Goal: Obtain resource: Download file/media

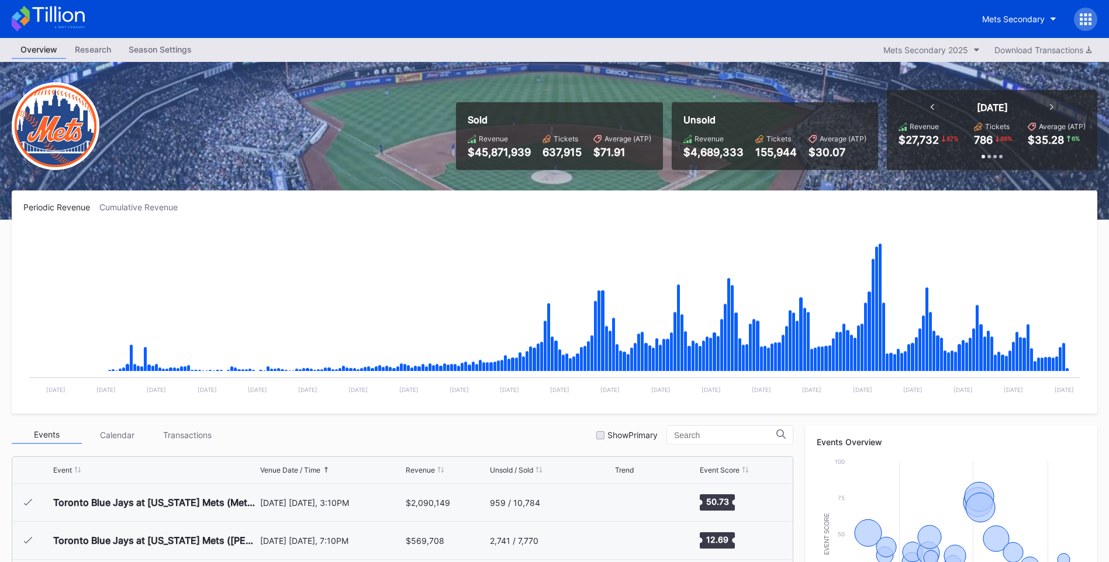
scroll to position [2469, 0]
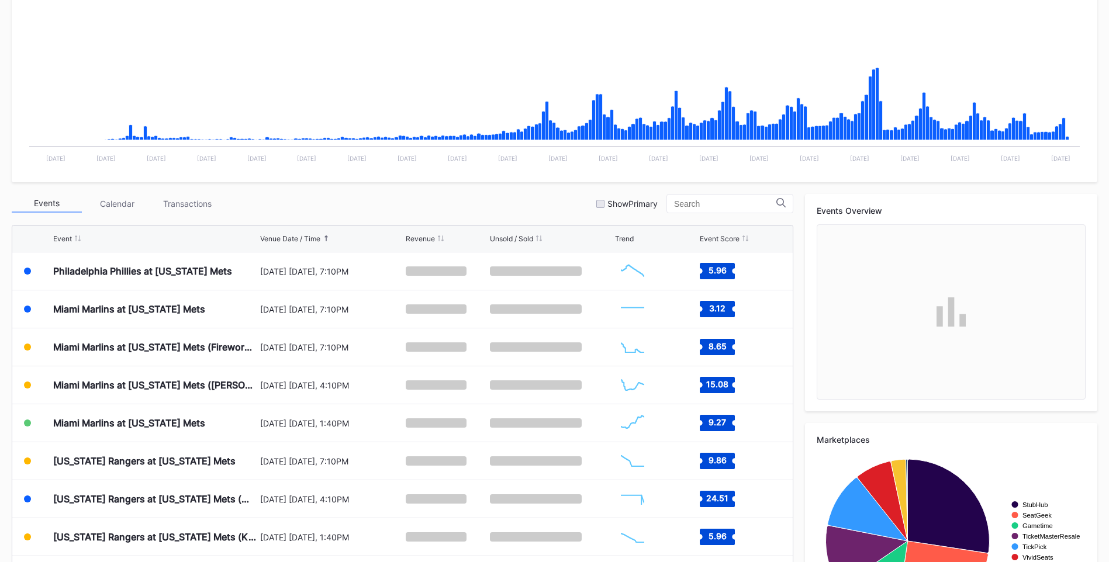
scroll to position [321, 0]
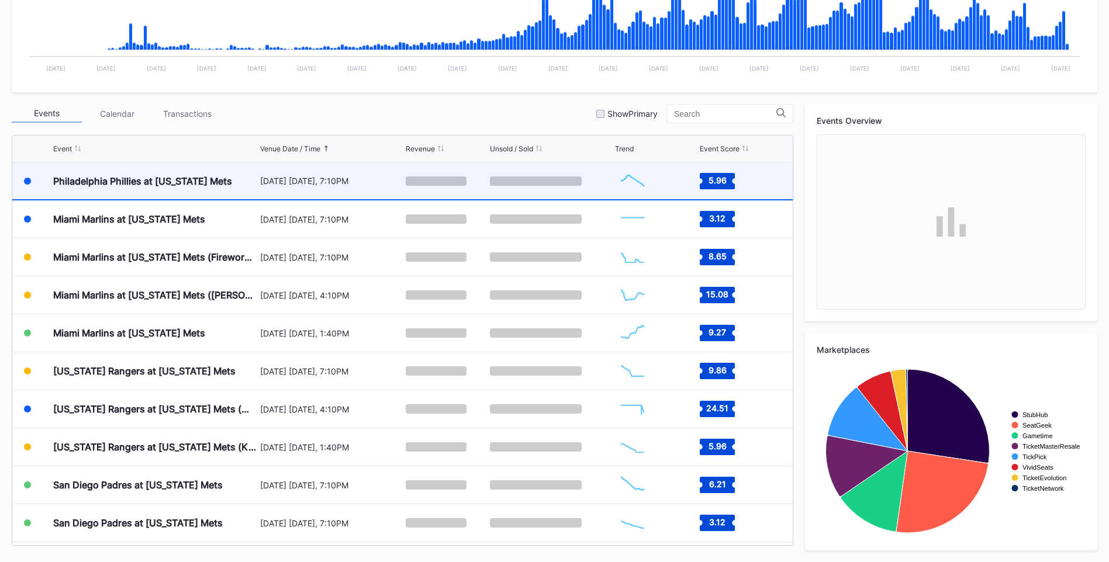
click at [182, 195] on div "Philadelphia Phillies at [US_STATE] Mets" at bounding box center [155, 180] width 204 height 37
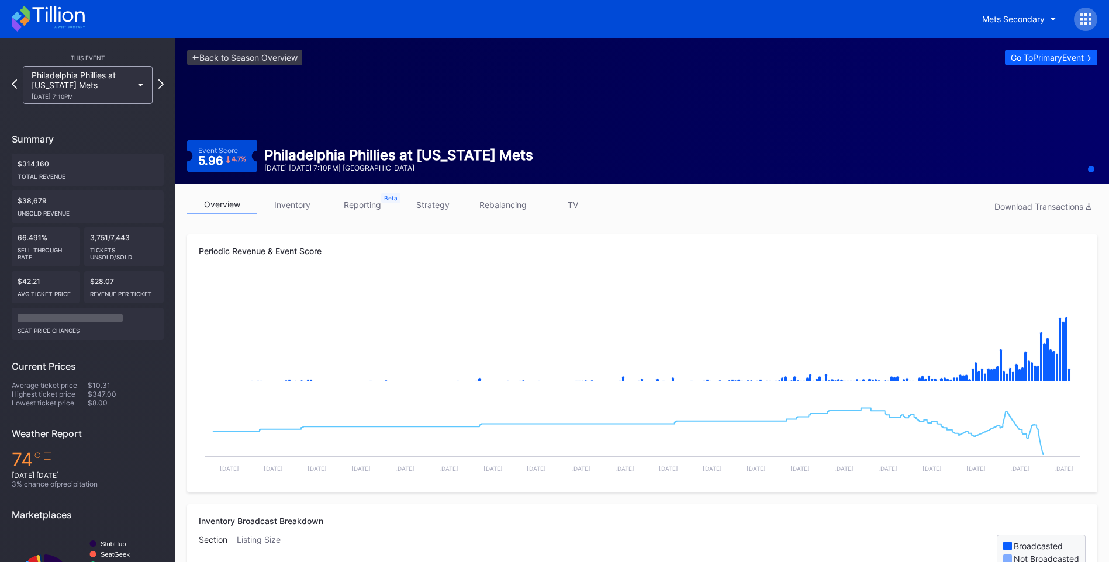
click at [506, 205] on link "rebalancing" at bounding box center [503, 205] width 70 height 18
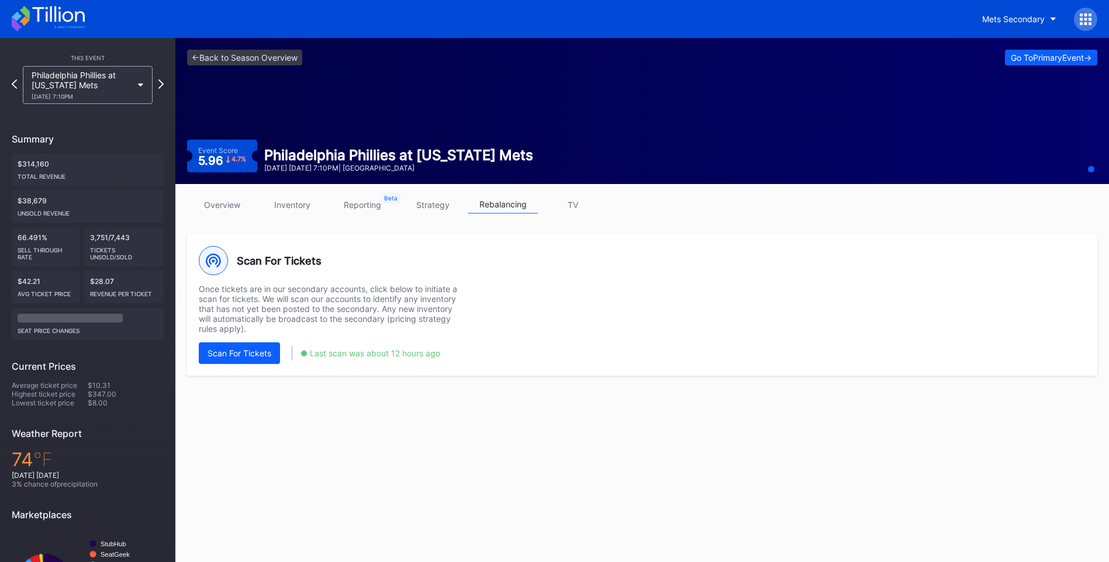
click at [68, 22] on icon at bounding box center [58, 14] width 52 height 16
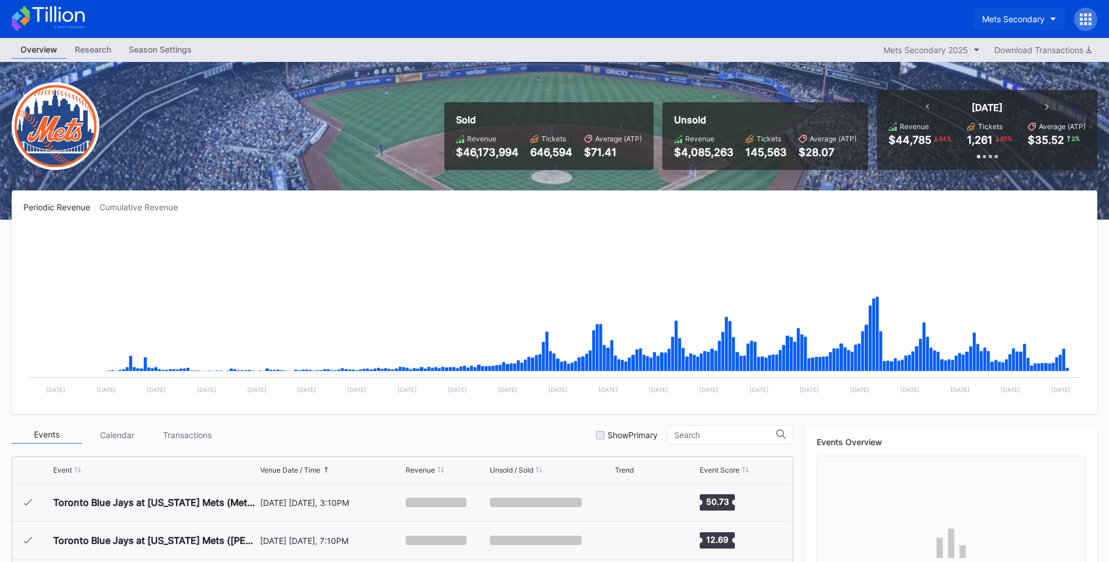
scroll to position [2507, 0]
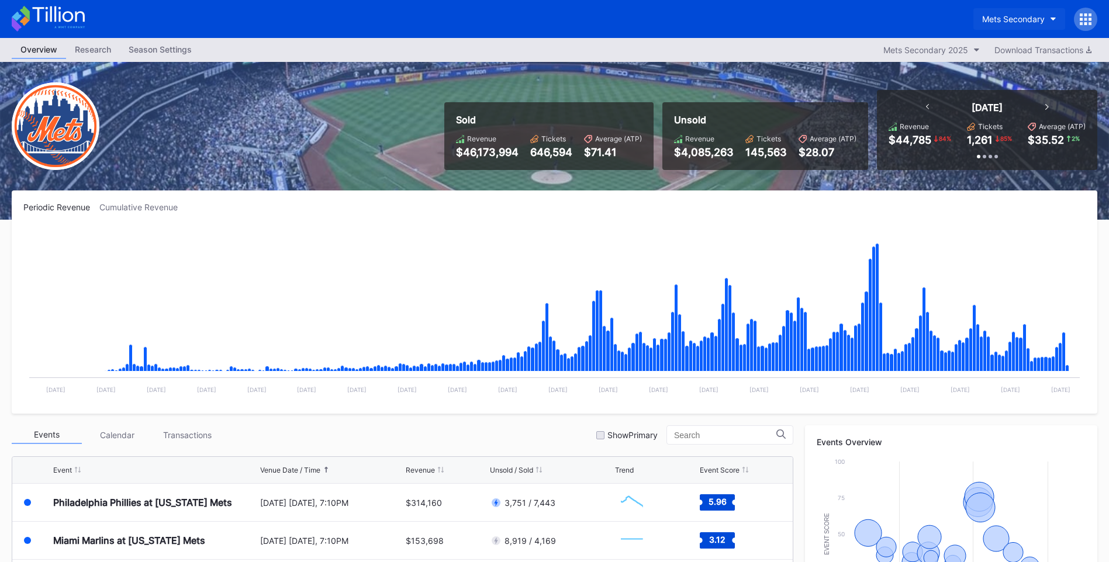
click at [1031, 15] on div "Mets Secondary" at bounding box center [1013, 19] width 63 height 10
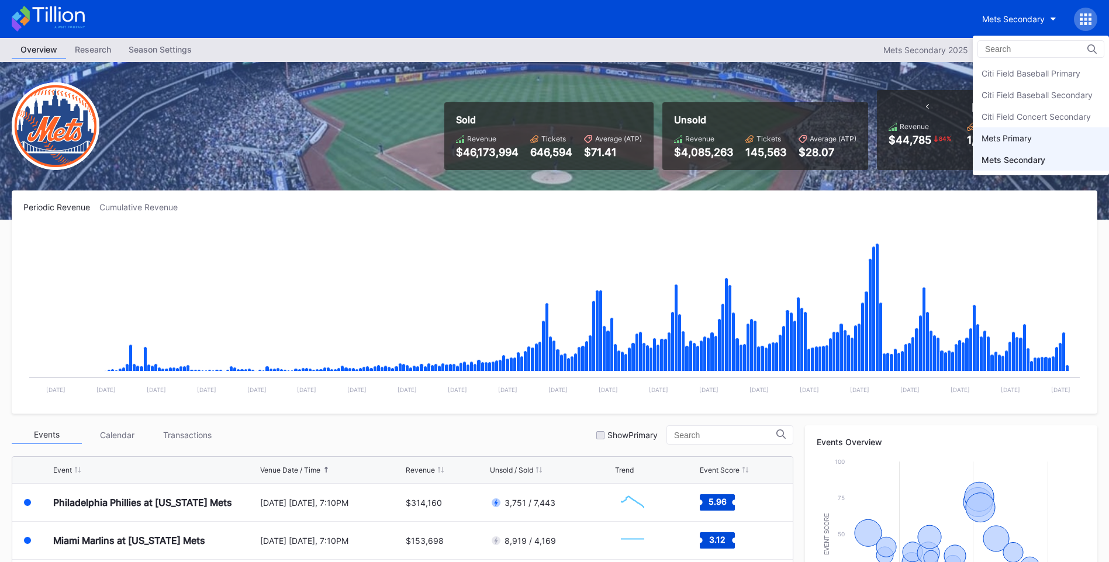
click at [1042, 134] on div "Mets Primary" at bounding box center [1040, 138] width 136 height 22
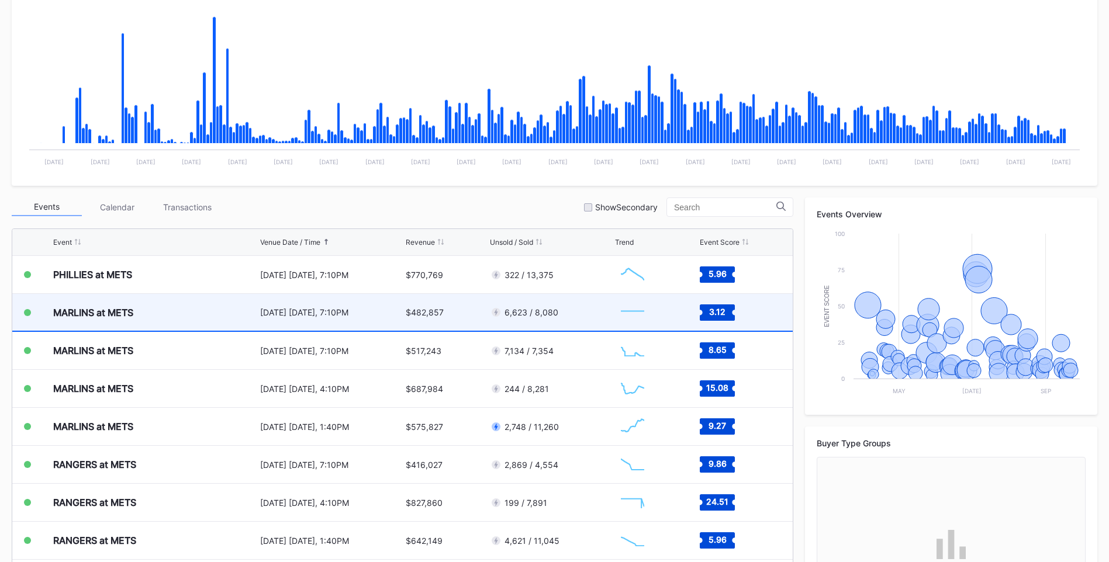
scroll to position [234, 0]
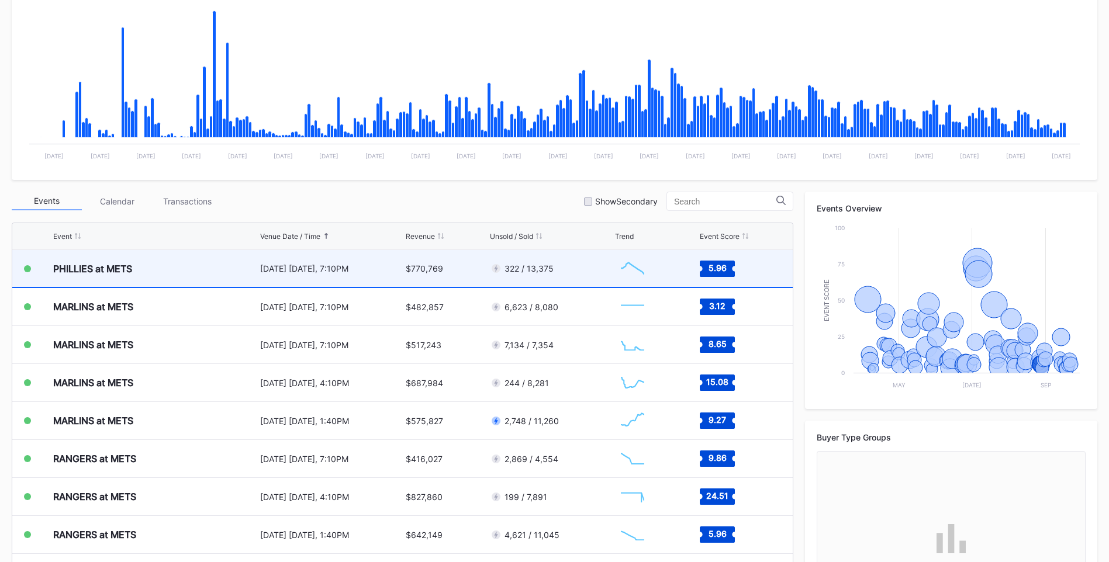
click at [198, 271] on div "PHILLIES at METS" at bounding box center [155, 268] width 204 height 37
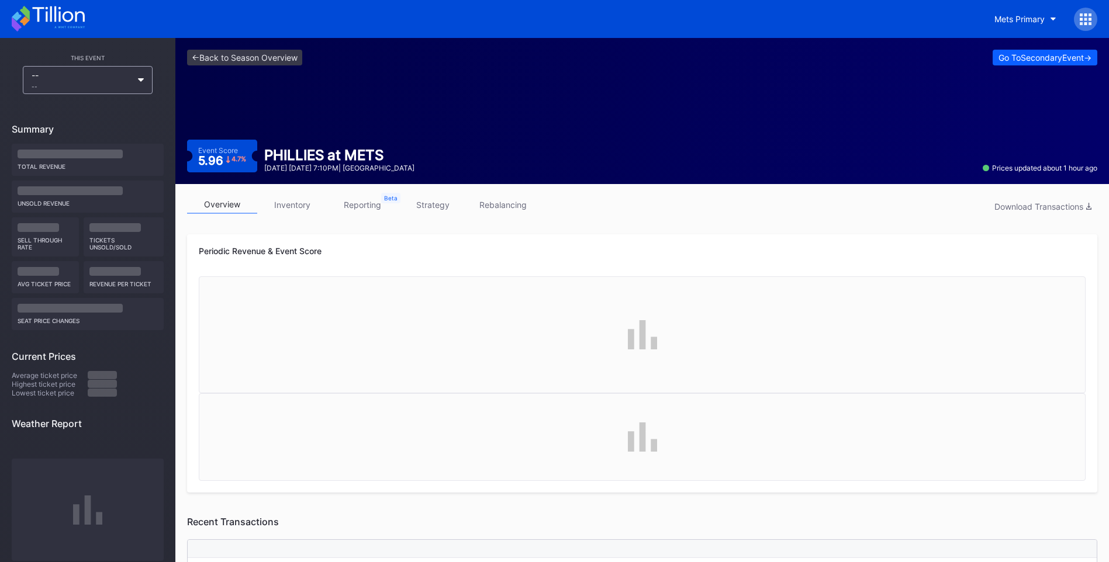
click at [510, 202] on link "rebalancing" at bounding box center [503, 205] width 70 height 18
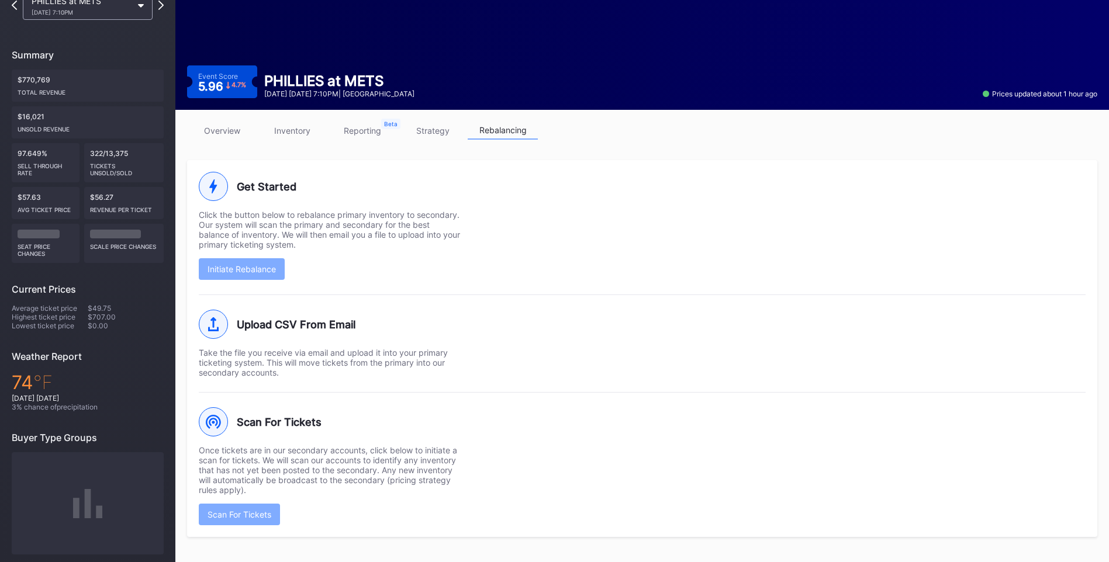
scroll to position [78, 0]
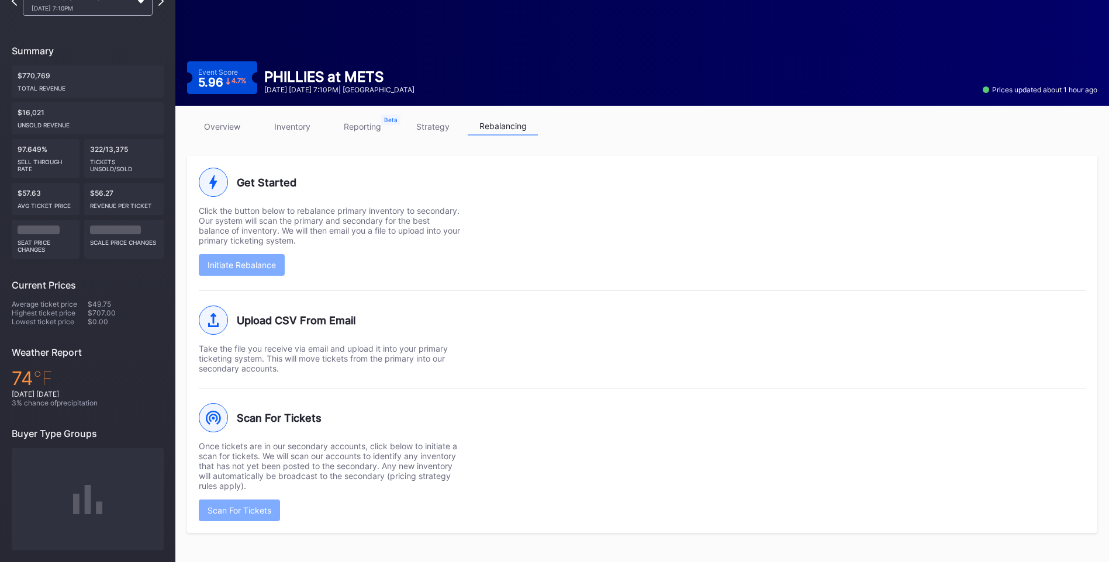
click at [581, 429] on div "Scan For Tickets" at bounding box center [642, 417] width 887 height 29
click at [570, 505] on div "Scan For Tickets" at bounding box center [642, 511] width 887 height 22
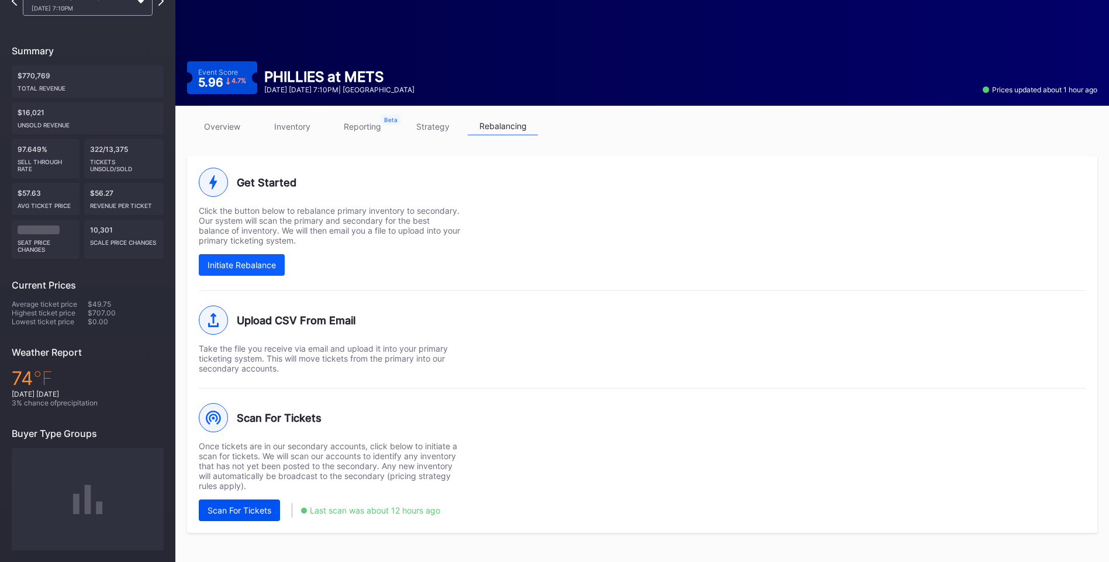
click at [258, 512] on div "Scan For Tickets" at bounding box center [239, 511] width 64 height 10
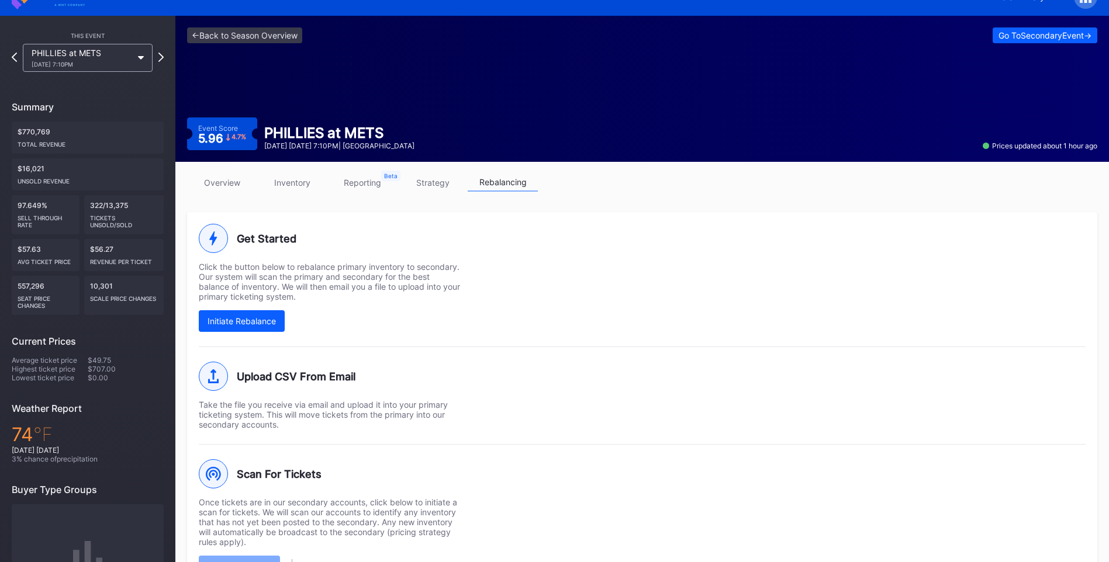
scroll to position [0, 0]
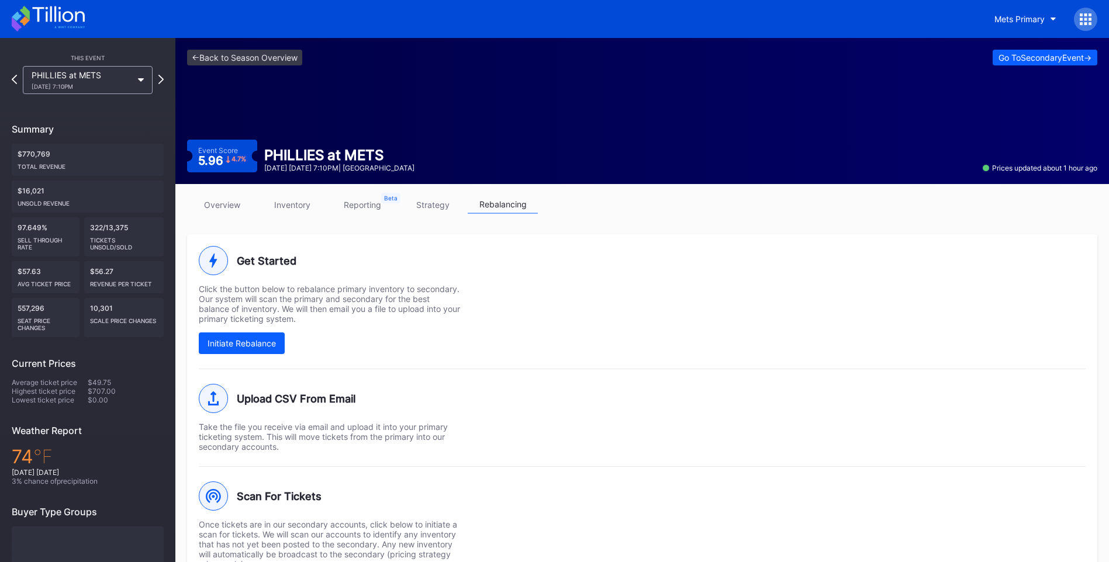
click at [67, 29] on icon at bounding box center [48, 19] width 73 height 26
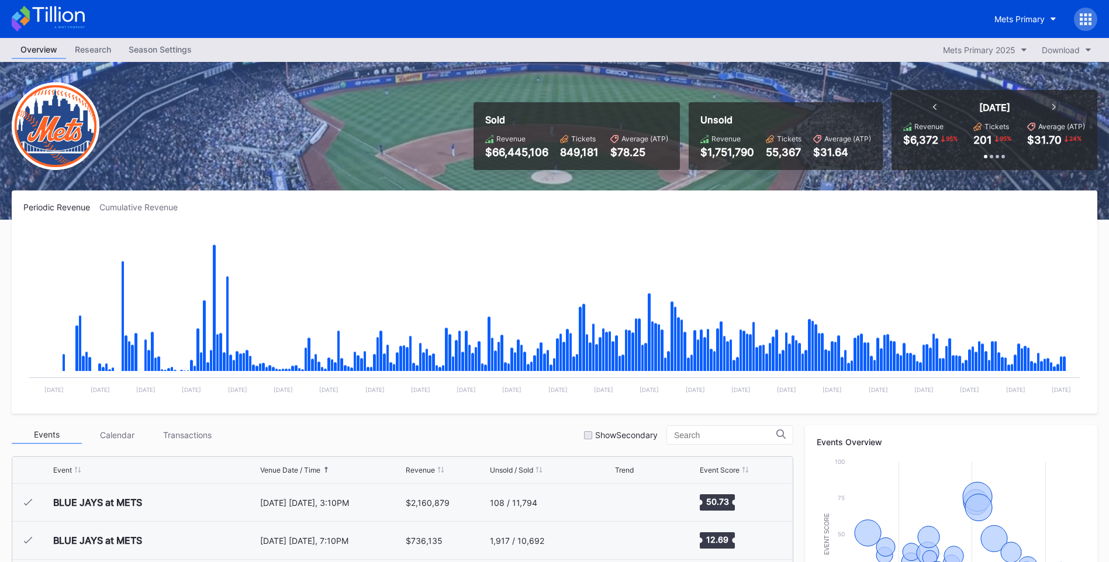
scroll to position [2507, 0]
click at [1055, 27] on button "Mets Primary" at bounding box center [1024, 19] width 79 height 22
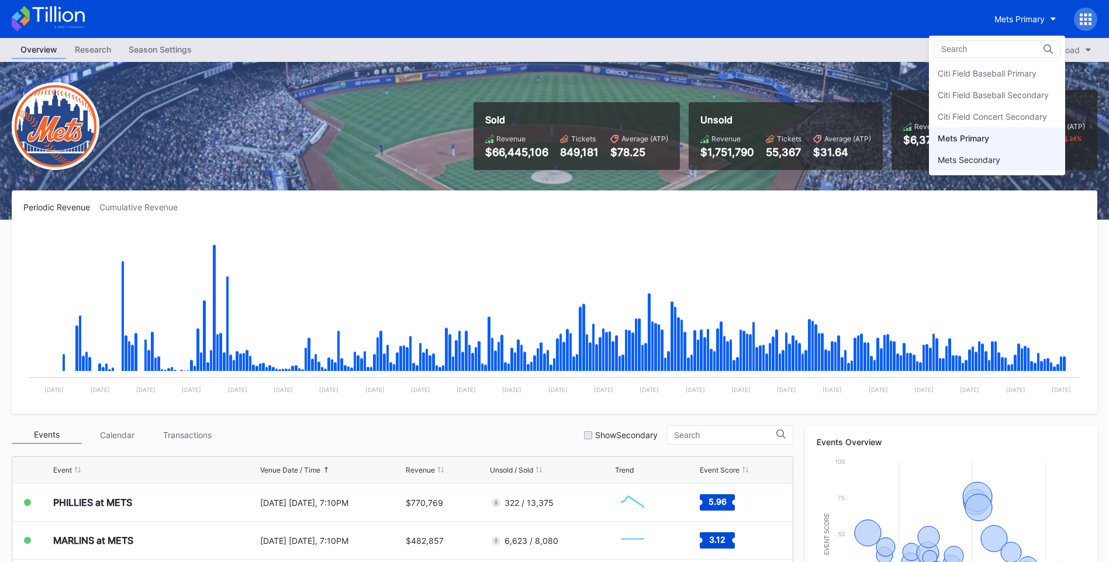
click at [1000, 157] on div "Mets Secondary" at bounding box center [968, 160] width 63 height 10
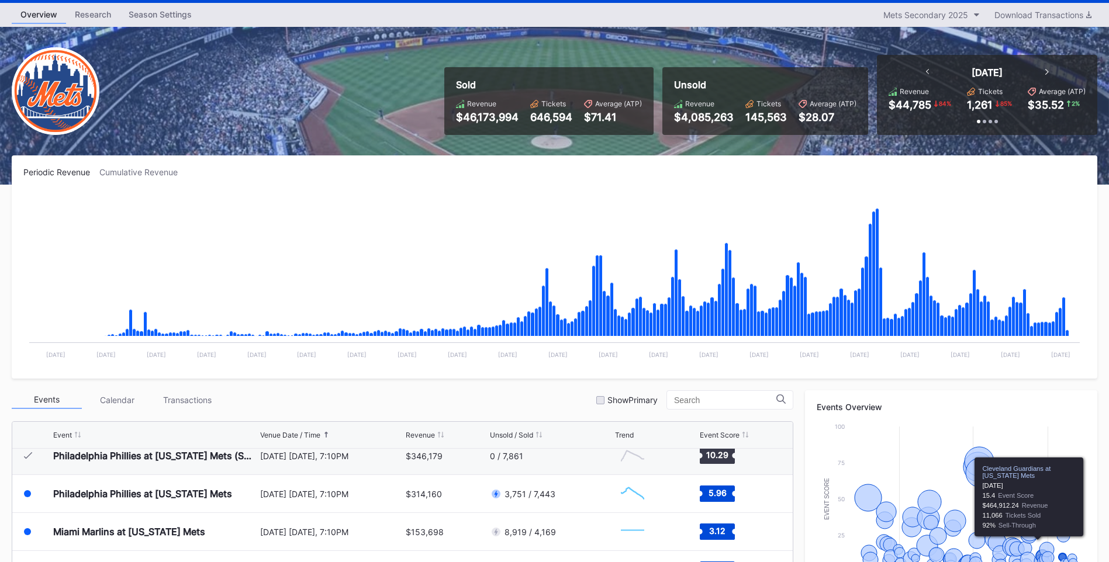
scroll to position [29, 0]
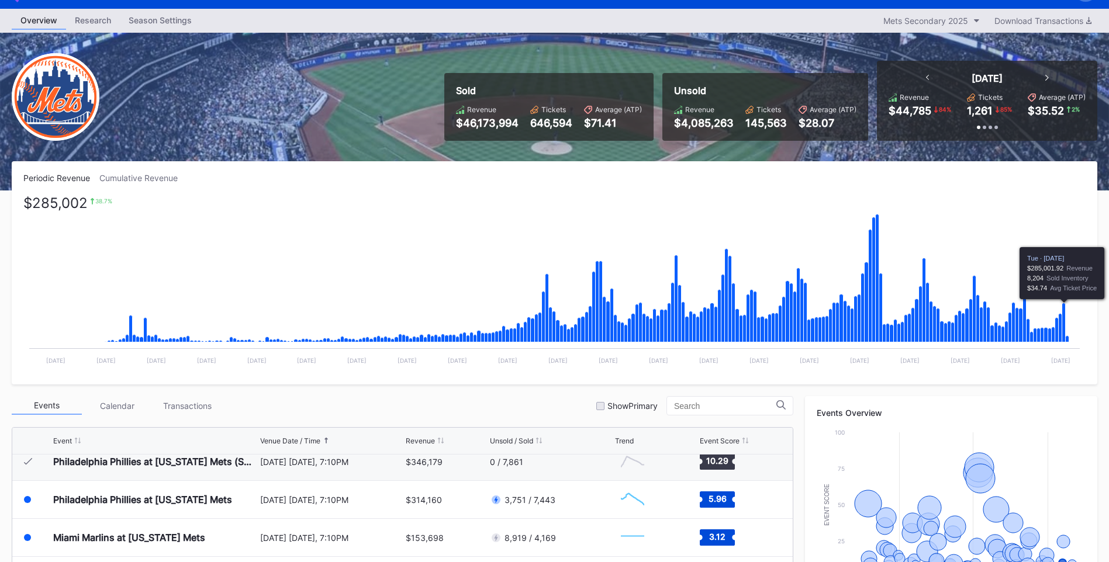
click at [1064, 309] on icon "Chart title" at bounding box center [1064, 322] width 4 height 39
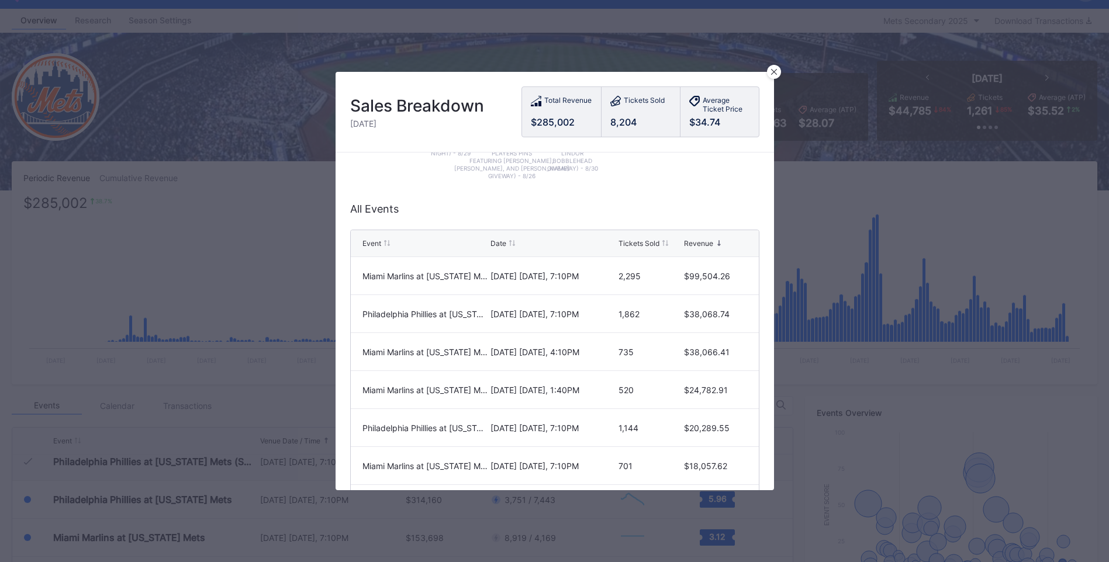
scroll to position [117, 0]
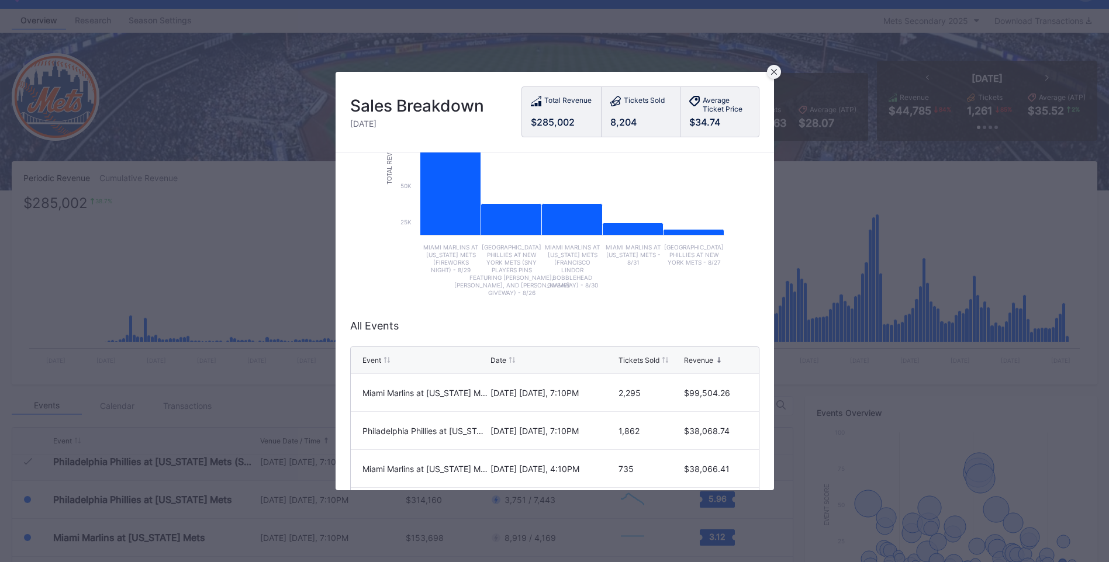
click at [776, 72] on icon at bounding box center [774, 72] width 6 height 6
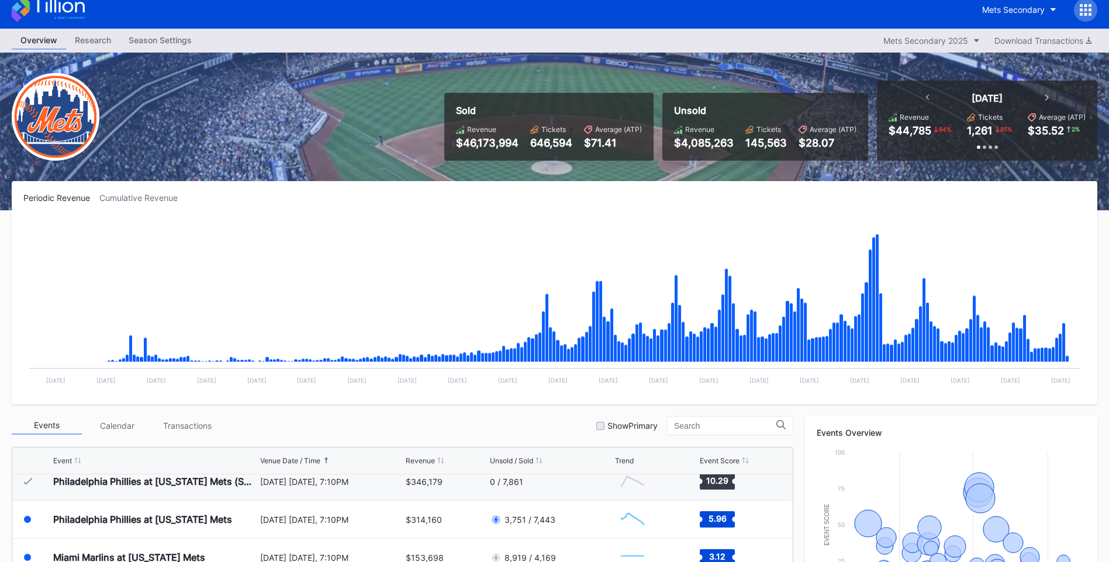
scroll to position [0, 0]
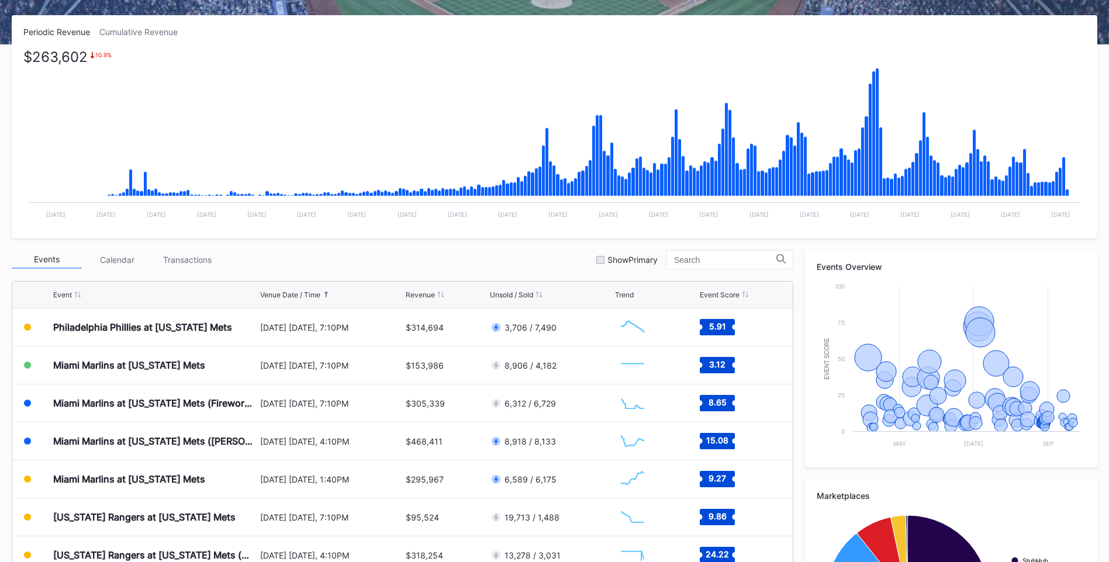
scroll to position [234, 0]
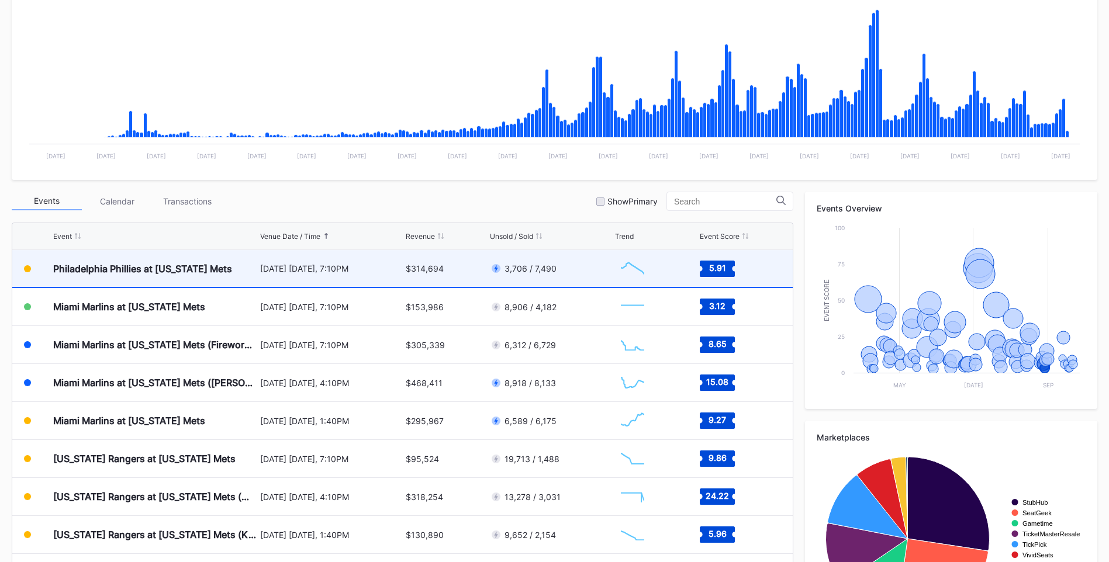
click at [212, 271] on div "Philadelphia Phillies at [US_STATE] Mets" at bounding box center [142, 269] width 179 height 12
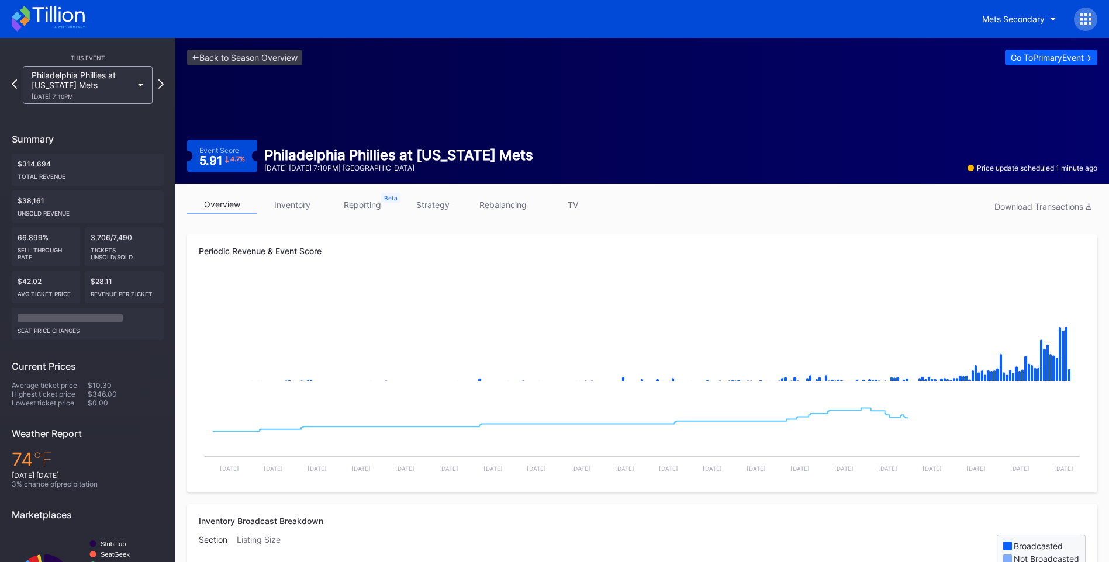
click at [303, 205] on link "inventory" at bounding box center [292, 205] width 70 height 18
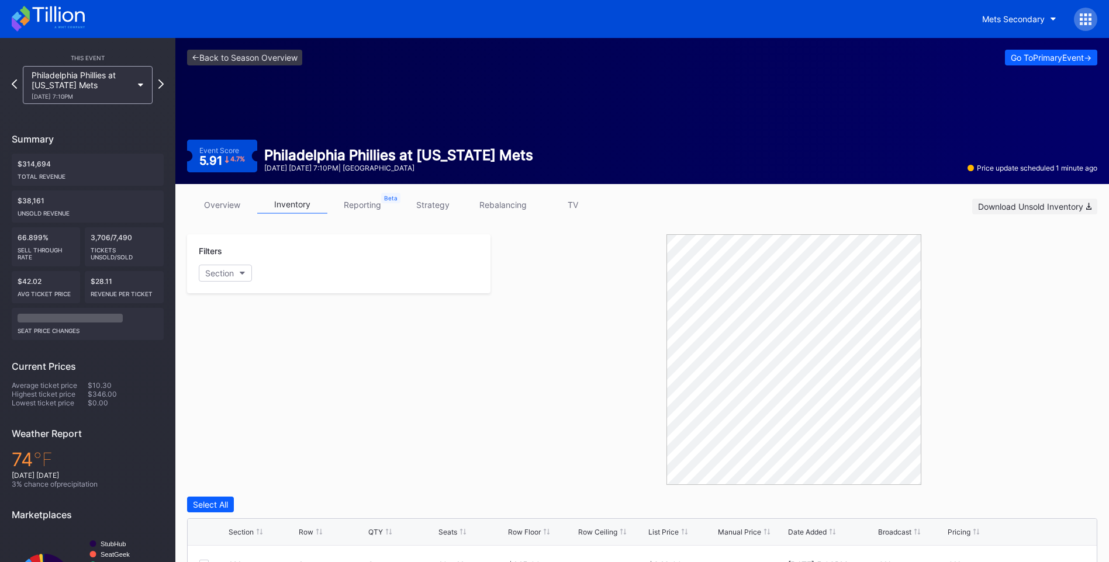
click at [1001, 207] on div "Download Unsold Inventory" at bounding box center [1034, 207] width 113 height 10
drag, startPoint x: 558, startPoint y: 363, endPoint x: 149, endPoint y: 303, distance: 412.9
click at [558, 363] on div at bounding box center [793, 359] width 607 height 251
click at [18, 84] on div "Philadelphia Phillies at New York Mets 8/27 Wednesday 7:10PM" at bounding box center [87, 85] width 141 height 38
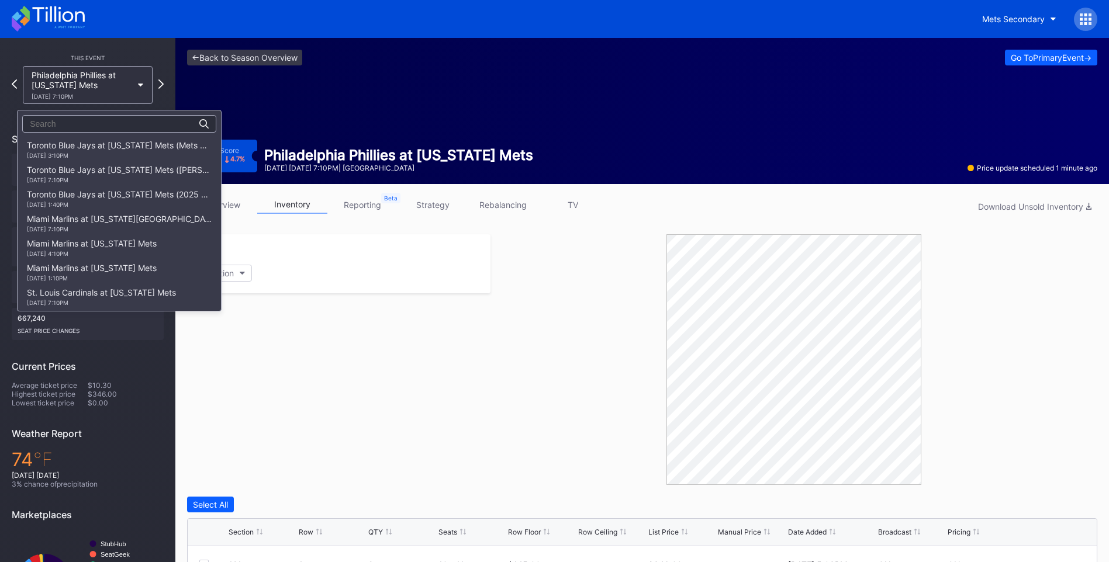
scroll to position [1620, 0]
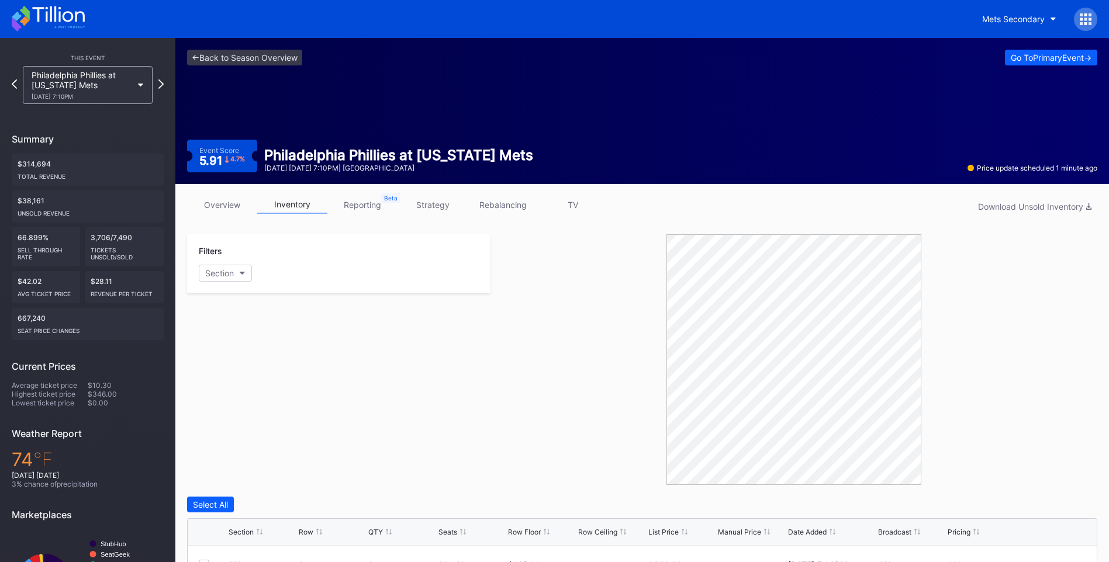
click at [80, 19] on icon at bounding box center [48, 19] width 73 height 26
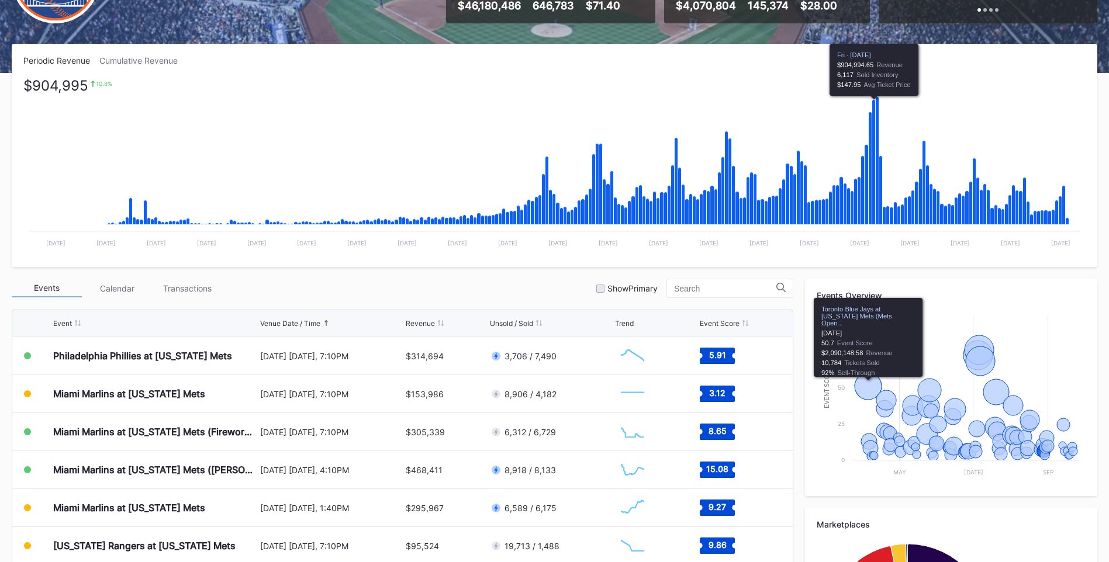
scroll to position [292, 0]
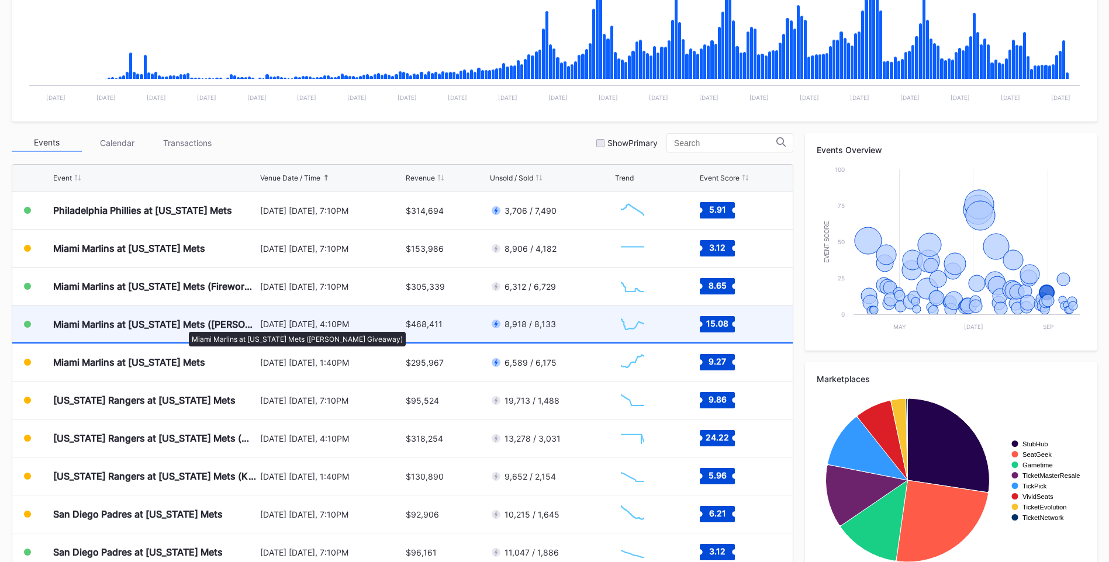
click at [183, 326] on div "Miami Marlins at [US_STATE] Mets ([PERSON_NAME] Giveaway)" at bounding box center [155, 325] width 204 height 12
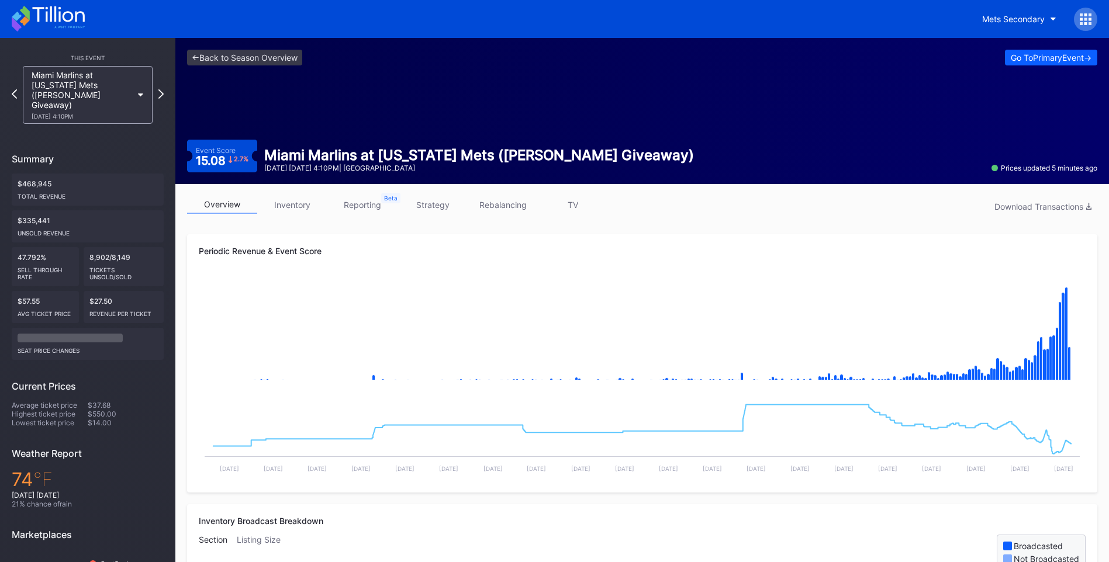
click at [71, 13] on icon at bounding box center [58, 14] width 52 height 16
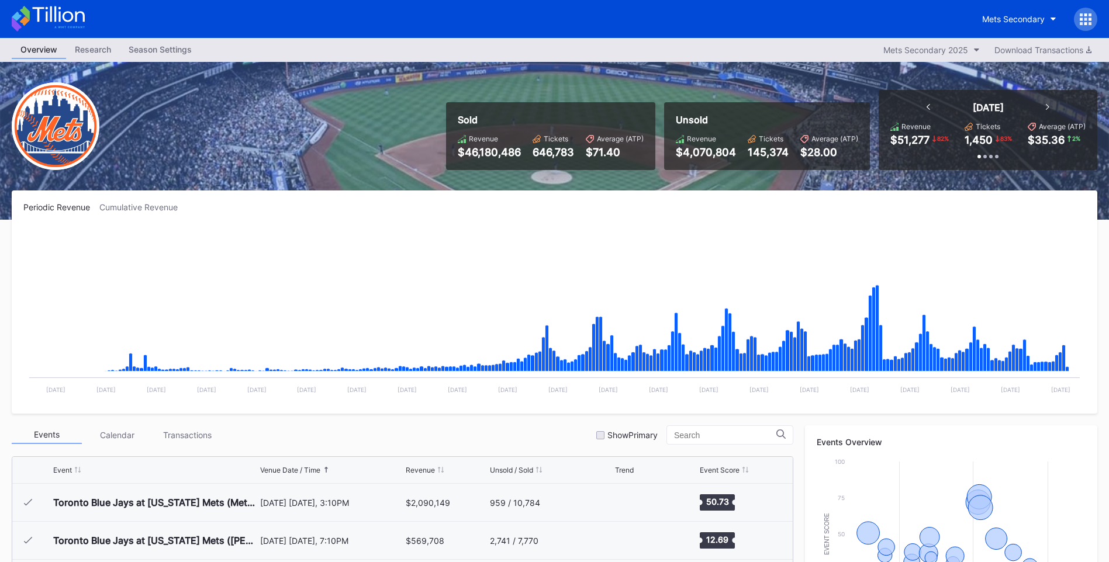
scroll to position [2507, 0]
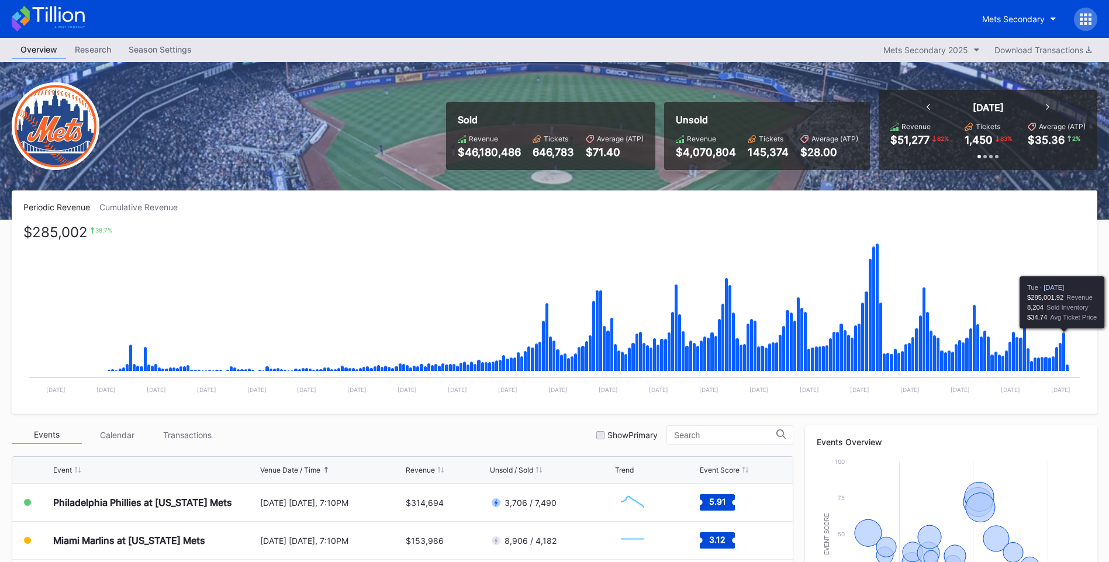
click at [1063, 338] on icon "Chart title" at bounding box center [1064, 352] width 4 height 39
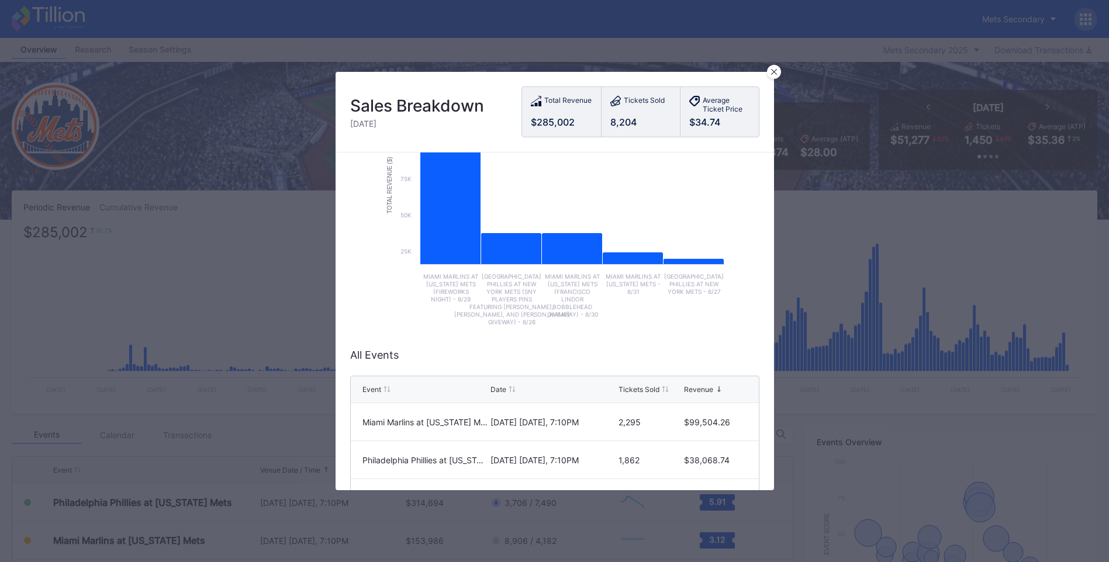
scroll to position [234, 0]
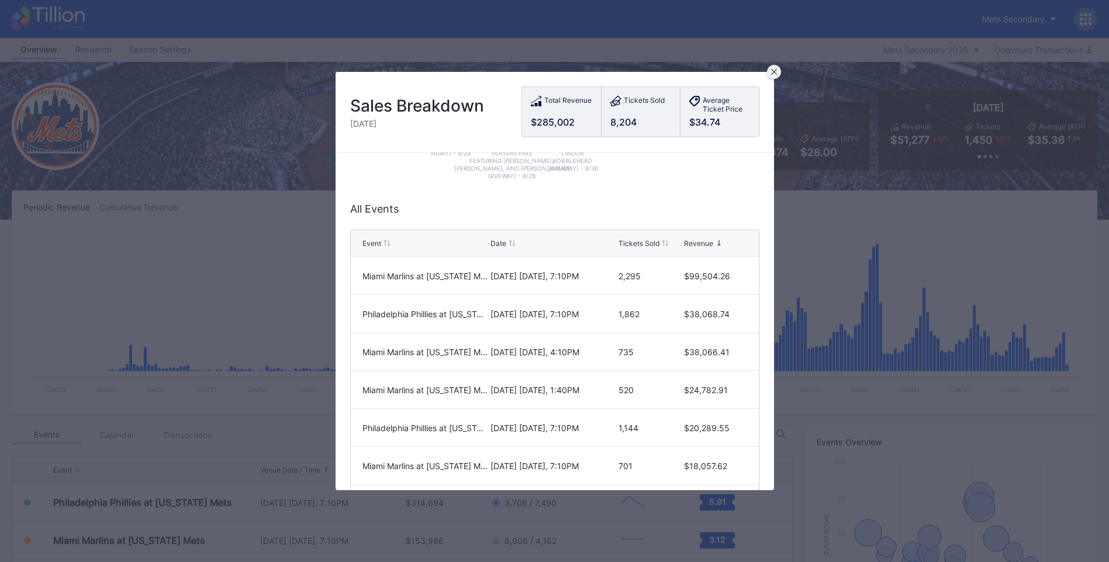
click at [772, 71] on icon at bounding box center [773, 72] width 6 height 6
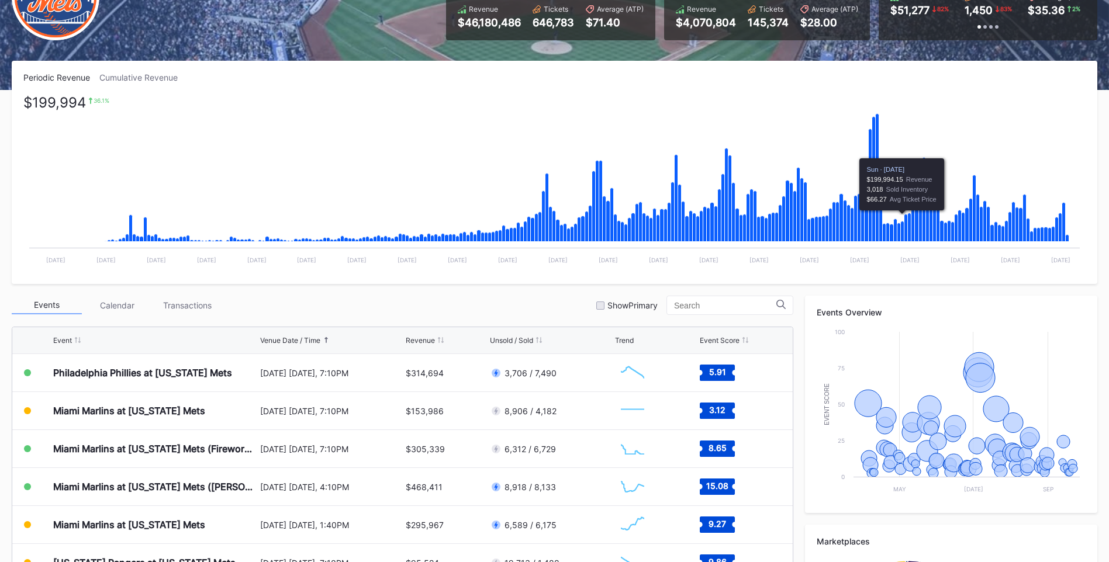
scroll to position [292, 0]
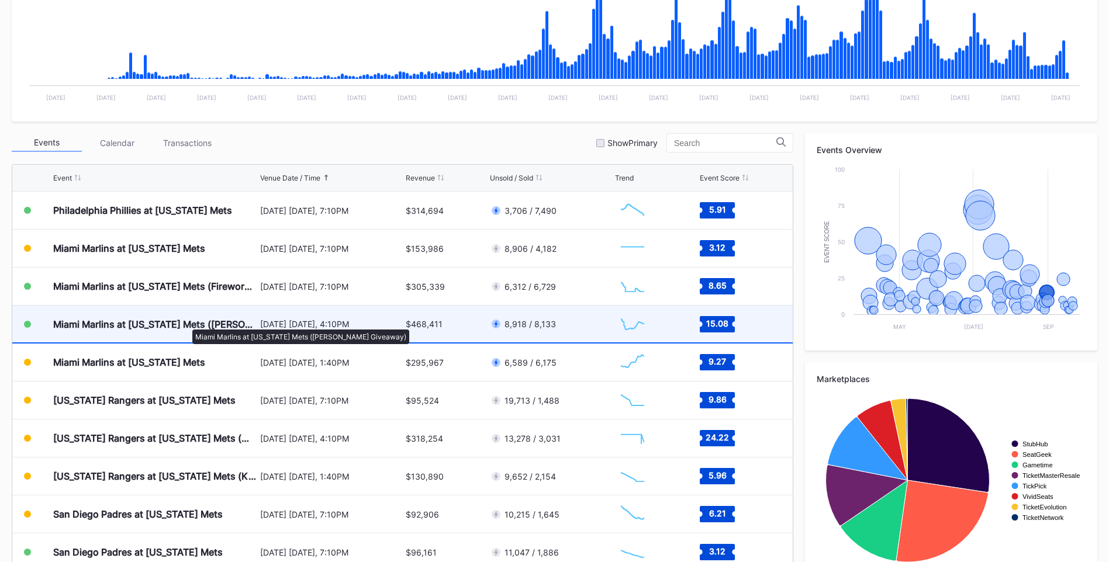
click at [186, 324] on div "Miami Marlins at [US_STATE] Mets ([PERSON_NAME] Giveaway)" at bounding box center [155, 325] width 204 height 12
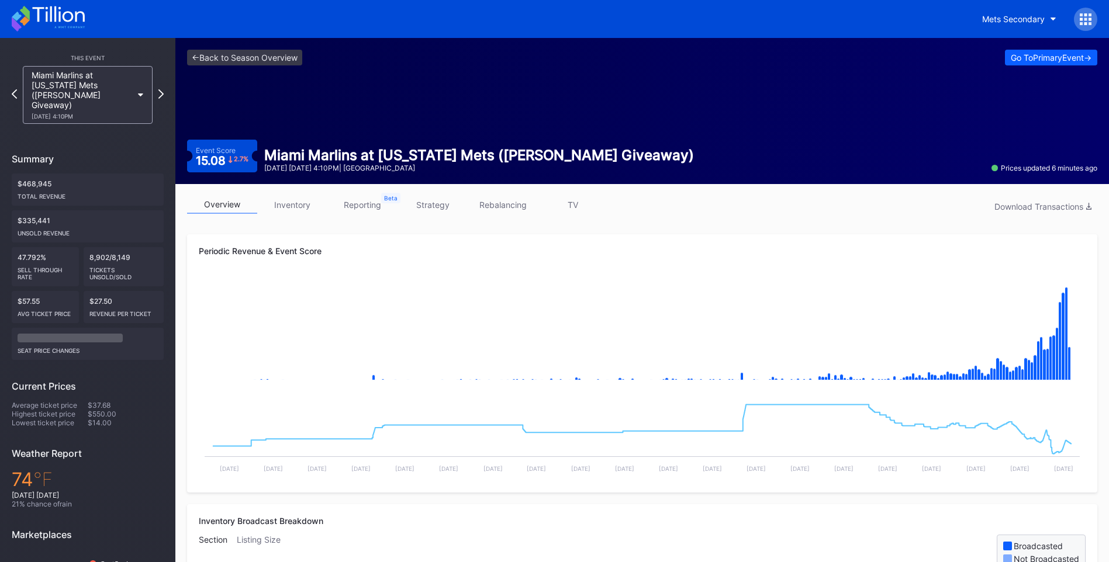
drag, startPoint x: 296, startPoint y: 207, endPoint x: 1022, endPoint y: 219, distance: 725.3
click at [296, 207] on link "inventory" at bounding box center [292, 205] width 70 height 18
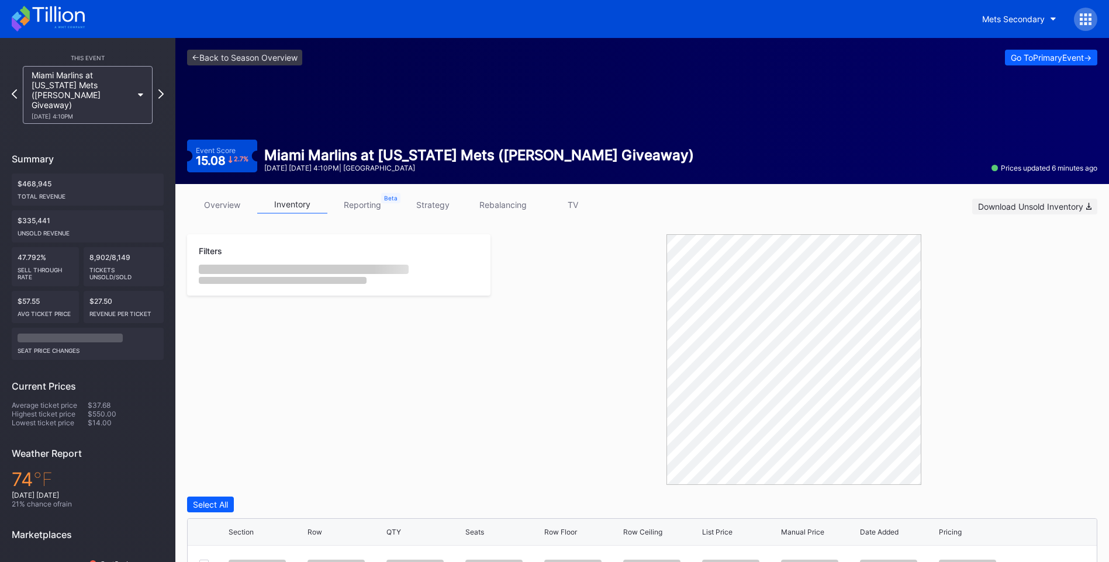
click at [998, 205] on div "Download Unsold Inventory" at bounding box center [1034, 207] width 113 height 10
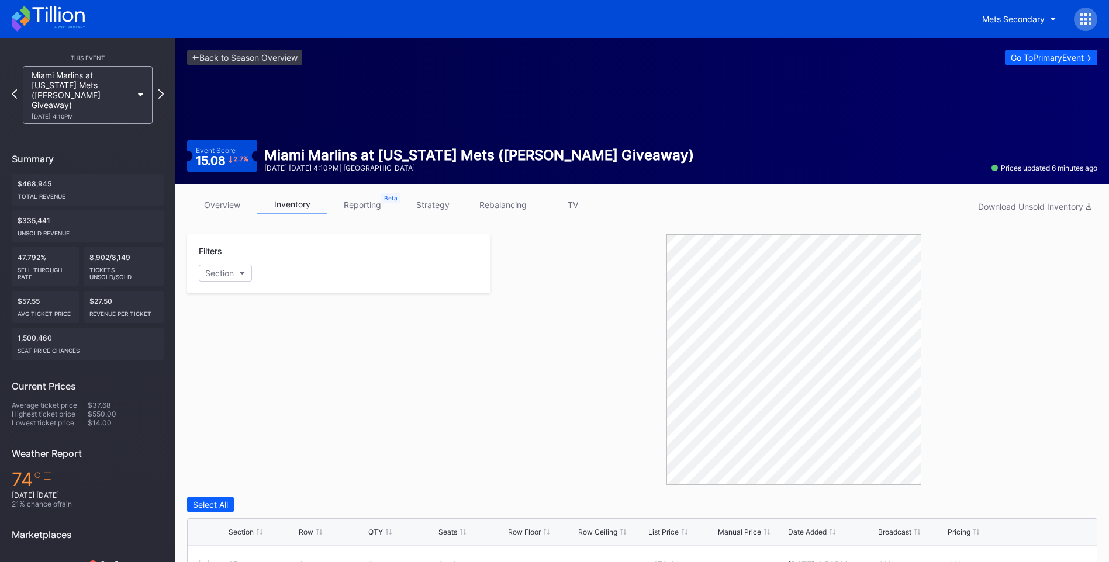
drag, startPoint x: 571, startPoint y: 379, endPoint x: 21, endPoint y: 2, distance: 666.7
click at [571, 379] on div at bounding box center [793, 359] width 607 height 251
